Goal: Task Accomplishment & Management: Use online tool/utility

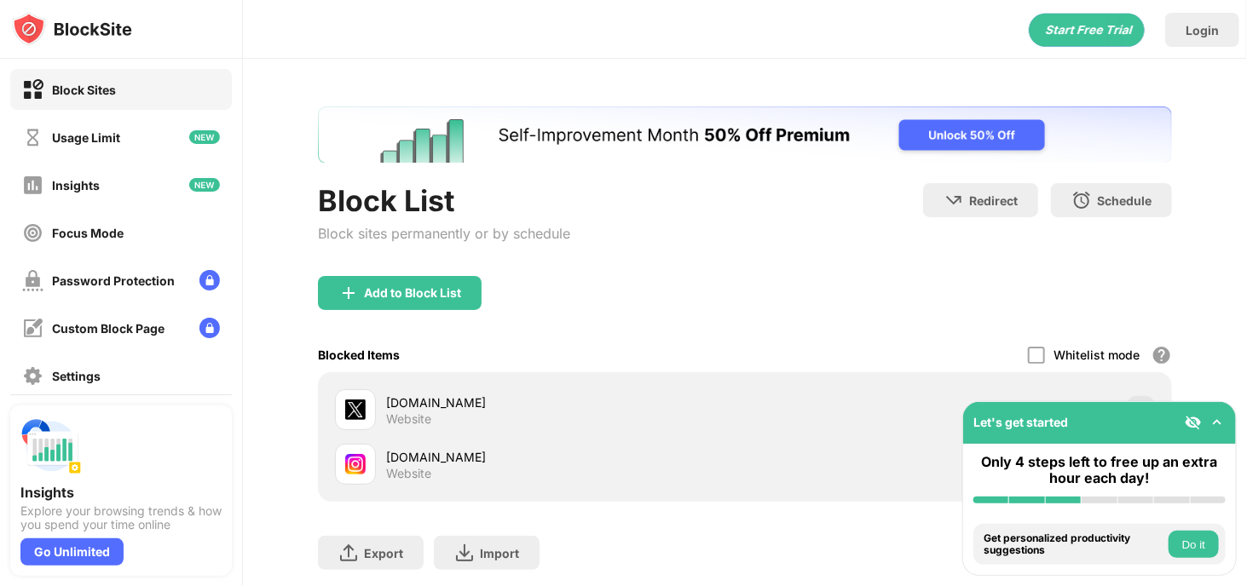
scroll to position [162, 0]
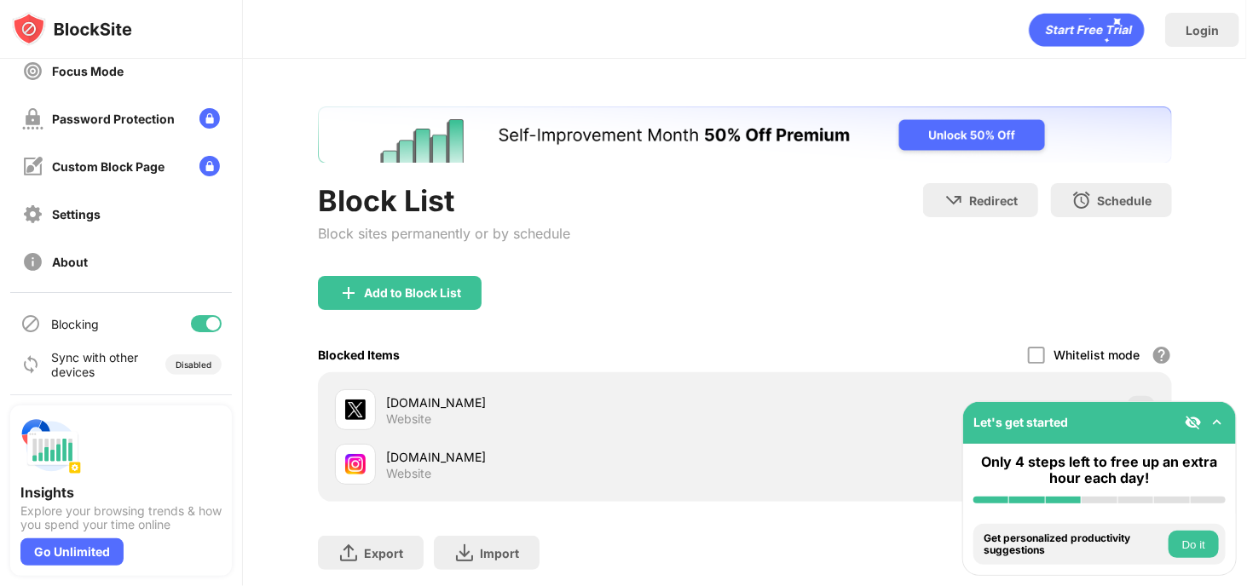
click at [192, 325] on div at bounding box center [206, 323] width 31 height 17
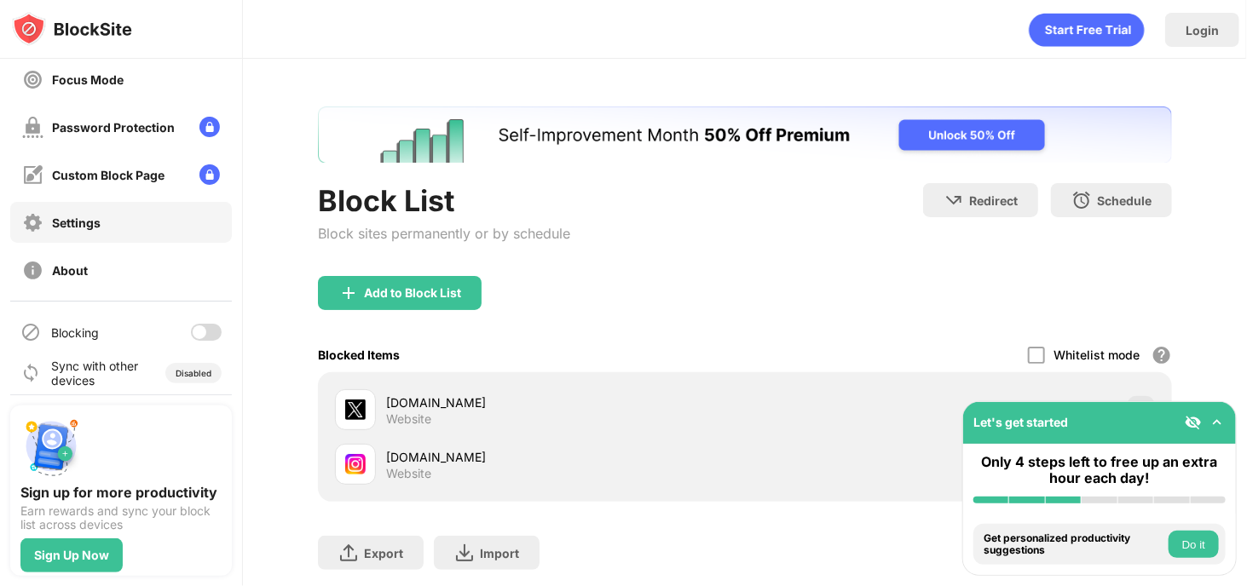
scroll to position [162, 0]
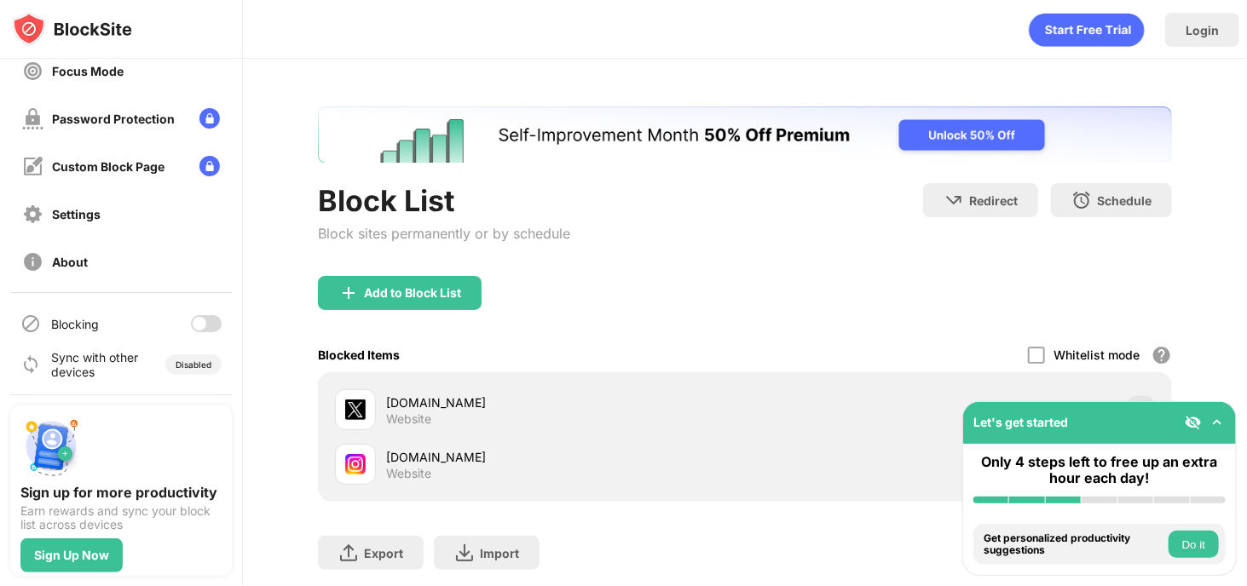
click at [194, 320] on div at bounding box center [206, 323] width 31 height 17
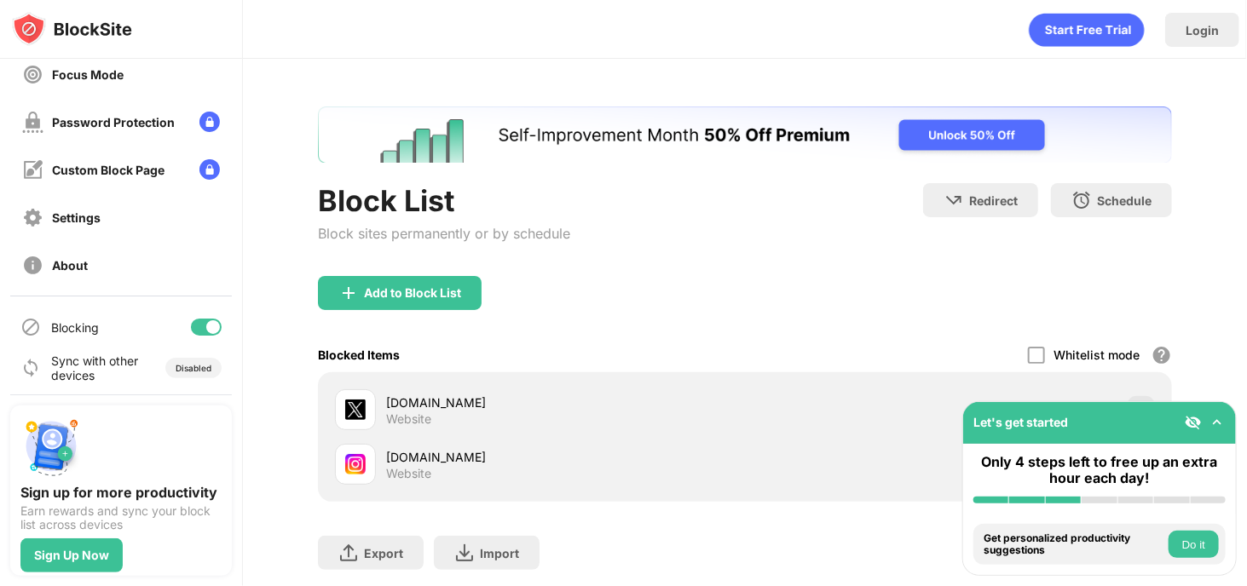
scroll to position [162, 0]
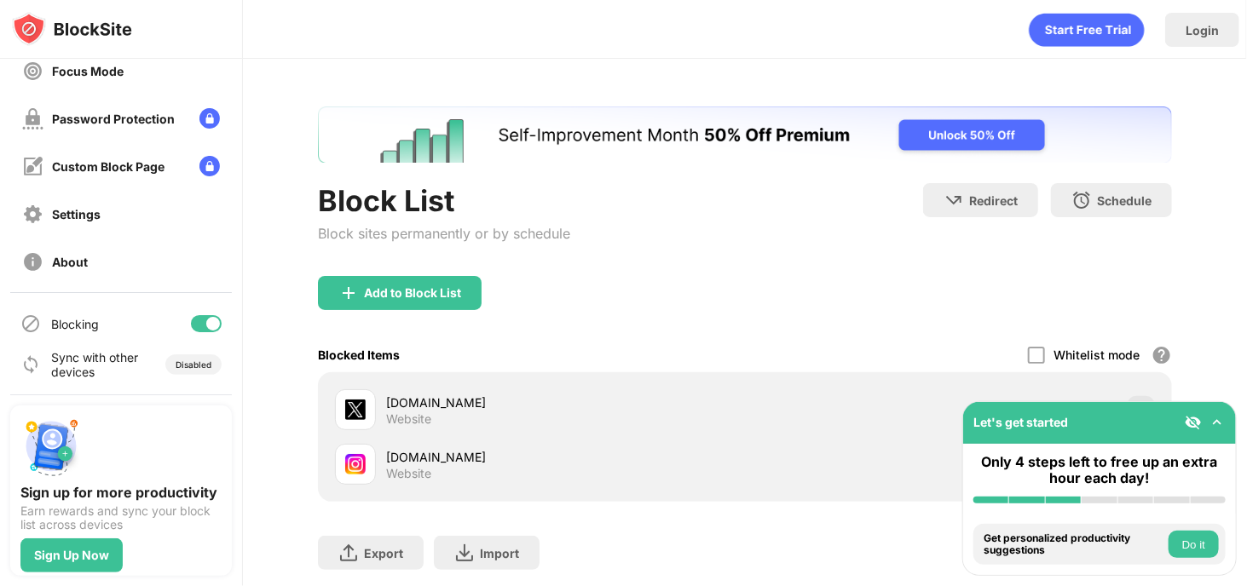
click at [206, 326] on div at bounding box center [213, 324] width 14 height 14
